Goal: Use online tool/utility: Utilize a website feature to perform a specific function

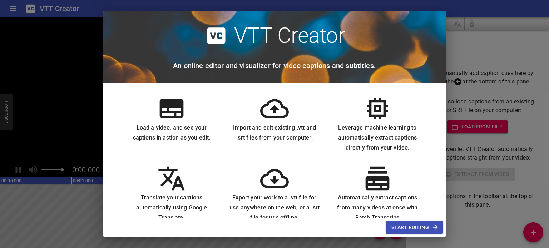
click at [413, 230] on span "Start Editing" at bounding box center [414, 227] width 46 height 9
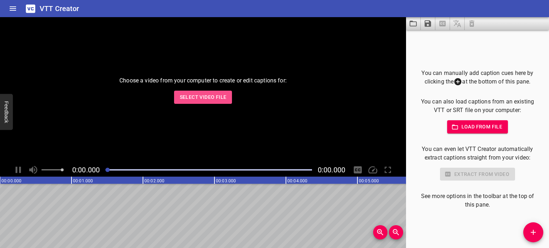
click at [200, 101] on span "Select Video File" at bounding box center [203, 97] width 47 height 9
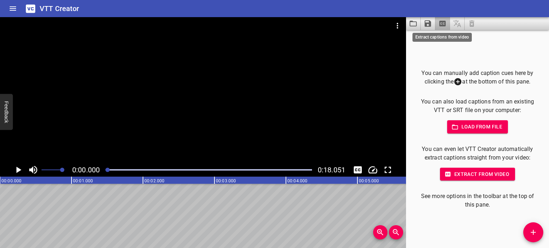
click at [440, 24] on icon "Extract captions from video" at bounding box center [442, 23] width 9 height 9
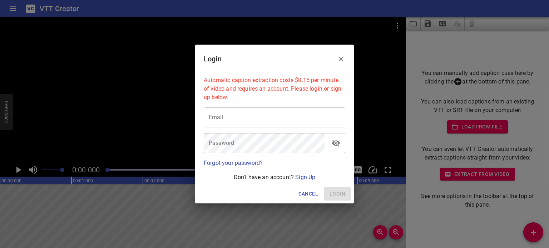
click at [440, 24] on div "Login Automatic caption extraction costs $0.15 per minute of video and requires…" at bounding box center [274, 124] width 549 height 248
click at [338, 57] on icon "Close" at bounding box center [341, 59] width 9 height 9
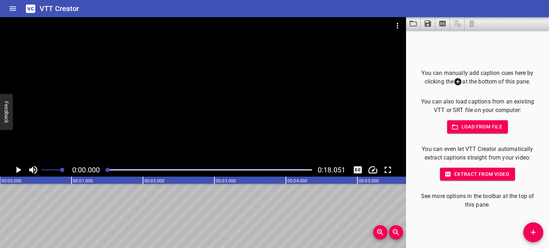
click at [15, 172] on icon "Play/Pause" at bounding box center [18, 170] width 11 height 11
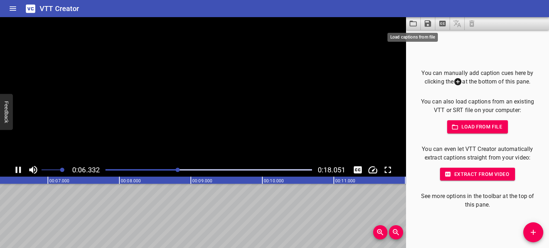
click at [413, 25] on icon "Load captions from file" at bounding box center [413, 23] width 9 height 9
click at [356, 173] on icon "Toggle captions" at bounding box center [358, 169] width 8 height 7
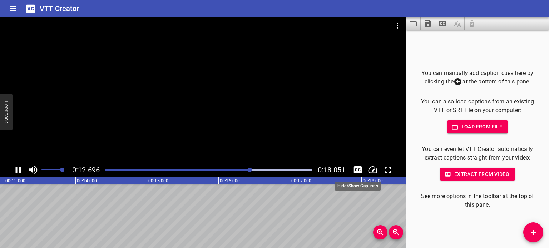
click at [357, 171] on icon "Toggle captions" at bounding box center [358, 169] width 8 height 7
click at [357, 169] on icon "Toggle captions" at bounding box center [358, 169] width 8 height 7
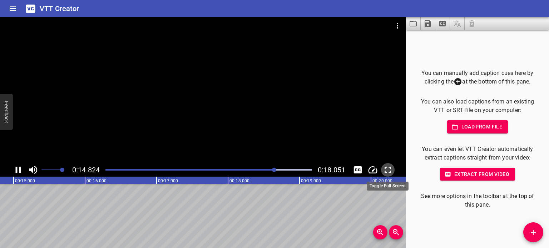
click at [386, 171] on icon "Toggle fullscreen" at bounding box center [387, 170] width 11 height 11
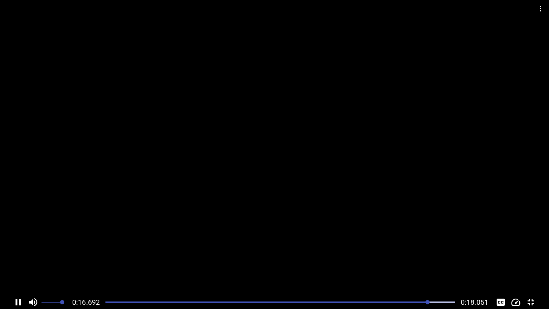
click at [540, 10] on icon "Video Options" at bounding box center [540, 8] width 9 height 9
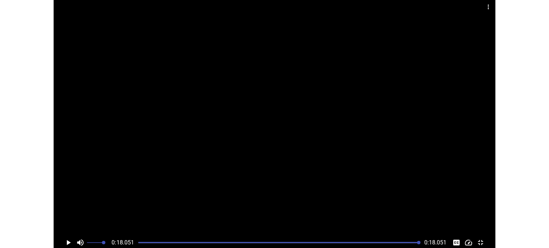
scroll to position [0, 1290]
